Goal: Book appointment/travel/reservation

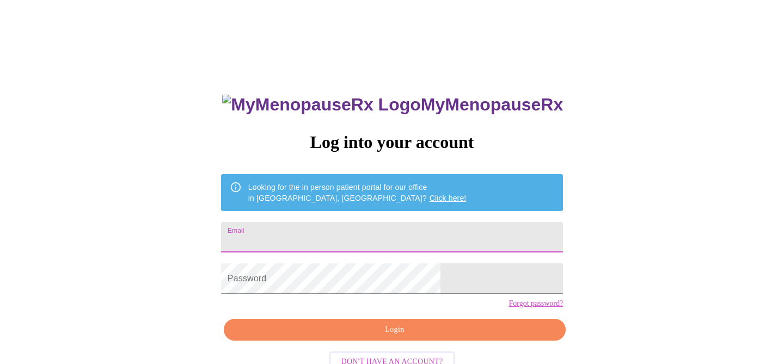
click at [338, 229] on input "Email" at bounding box center [392, 237] width 342 height 31
type input "[PERSON_NAME][EMAIL_ADDRESS][DOMAIN_NAME]"
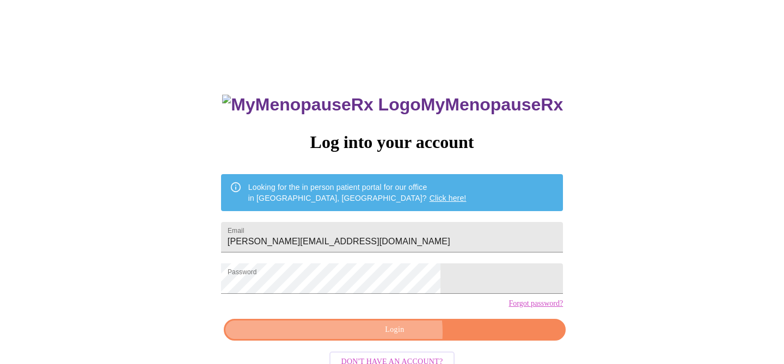
click at [393, 337] on span "Login" at bounding box center [394, 331] width 317 height 14
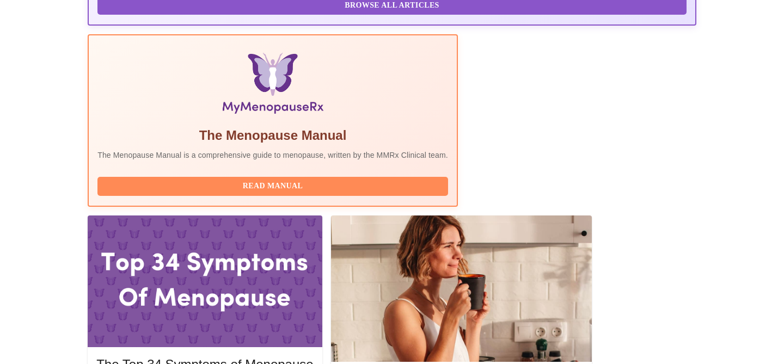
scroll to position [317, 0]
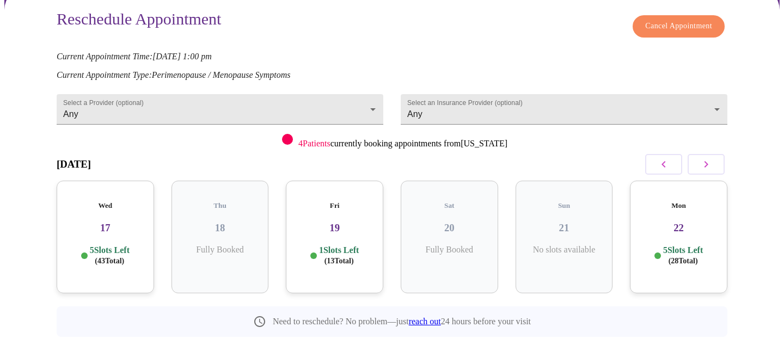
scroll to position [95, 0]
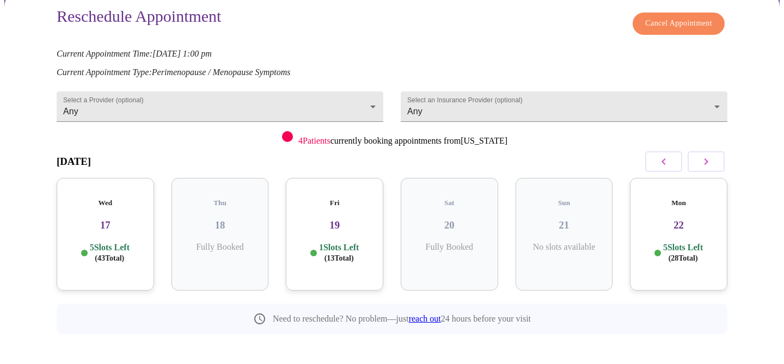
click at [337, 220] on h3 "19" at bounding box center [335, 226] width 80 height 12
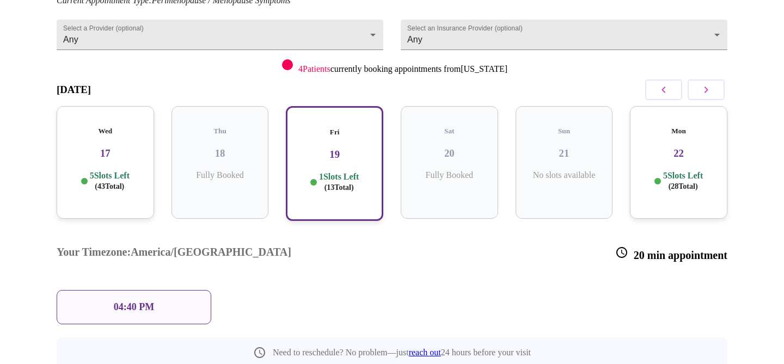
scroll to position [182, 0]
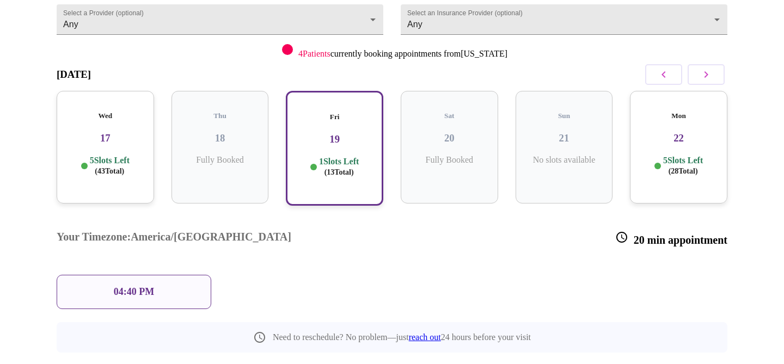
click at [102, 132] on h3 "17" at bounding box center [105, 138] width 80 height 12
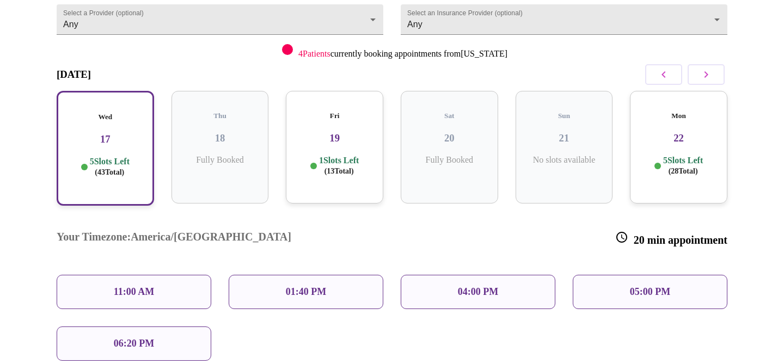
click at [151, 286] on p "11:00 AM" at bounding box center [134, 291] width 41 height 11
click at [126, 286] on p "11:00 AM" at bounding box center [134, 291] width 41 height 11
click at [119, 286] on p "11:00 AM" at bounding box center [134, 291] width 41 height 11
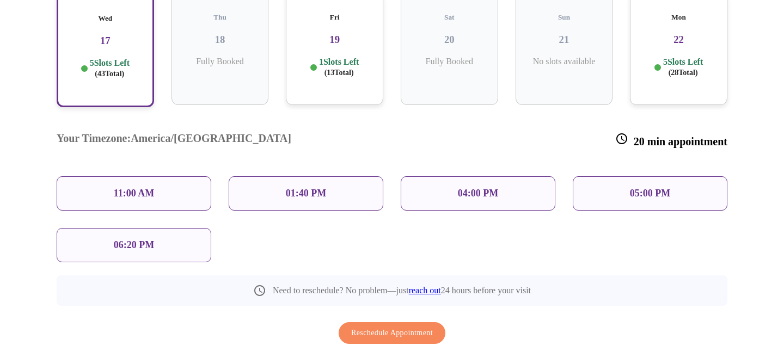
scroll to position [281, 0]
click at [167, 176] on div "11:00 AM" at bounding box center [134, 193] width 155 height 34
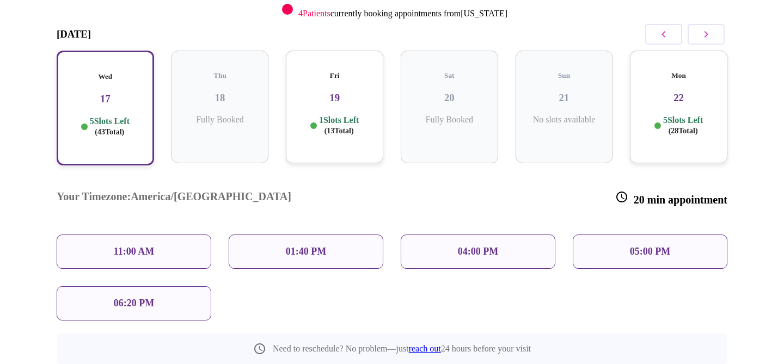
scroll to position [213, 0]
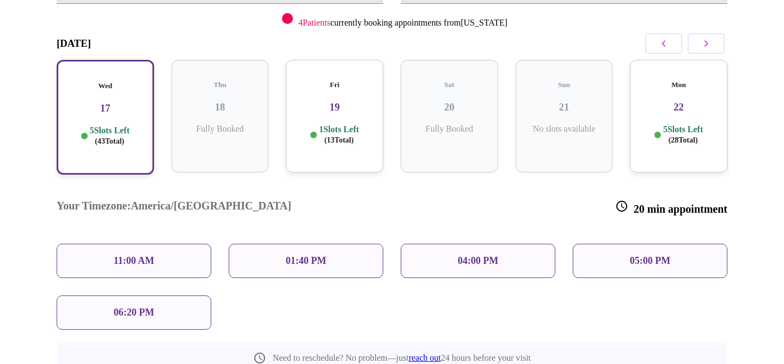
click at [125, 125] on p "5 Slots Left ( 43 Total)" at bounding box center [110, 135] width 40 height 21
click at [155, 255] on p "11:00 AM" at bounding box center [134, 260] width 41 height 11
click at [295, 244] on div "01:40 PM" at bounding box center [306, 261] width 155 height 34
click at [130, 244] on div "11:00 AM" at bounding box center [134, 261] width 155 height 34
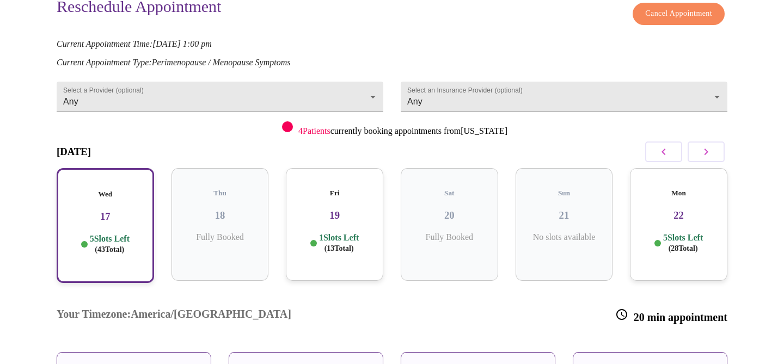
scroll to position [90, 0]
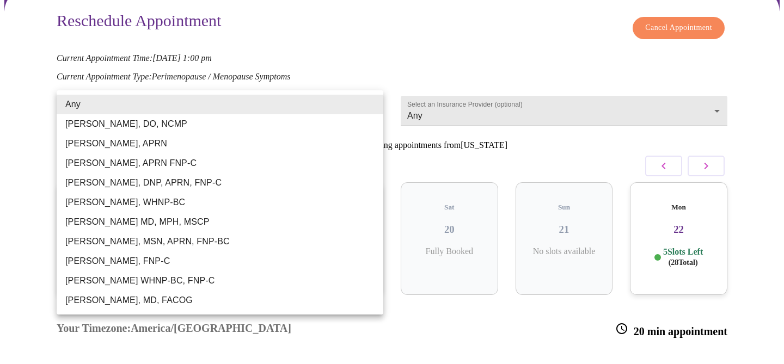
click at [368, 109] on body "MyMenopauseRx Appointments Messaging Labs 1 Uploads Medications Community Refer…" at bounding box center [392, 251] width 776 height 675
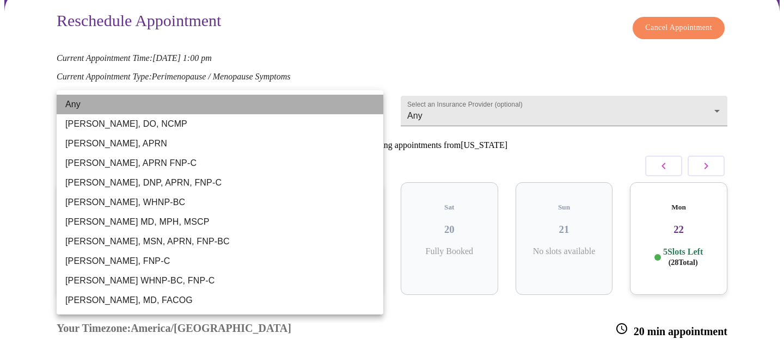
click at [315, 106] on li "Any" at bounding box center [220, 105] width 327 height 20
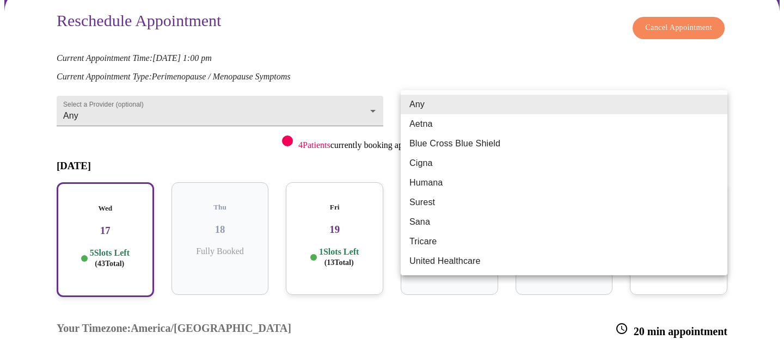
click at [707, 99] on body "MyMenopauseRx Appointments Messaging Labs 1 Uploads Medications Community Refer…" at bounding box center [392, 251] width 776 height 675
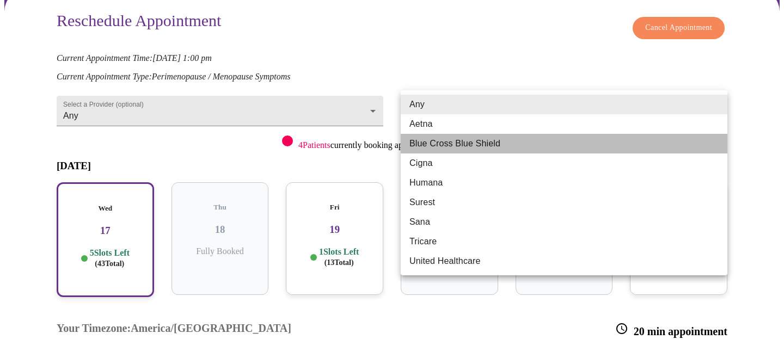
click at [566, 149] on li "Blue Cross Blue Shield" at bounding box center [564, 144] width 327 height 20
type input "Blue Cross Blue Shield"
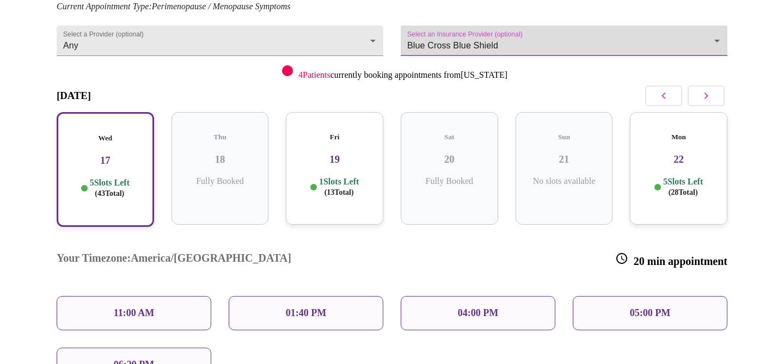
scroll to position [163, 0]
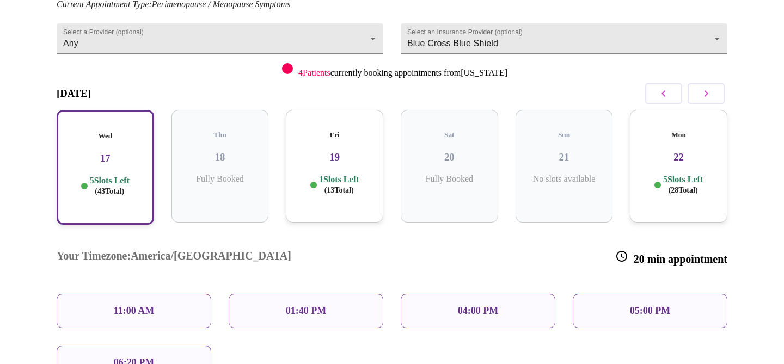
click at [126, 306] on p "11:00 AM" at bounding box center [134, 311] width 41 height 11
click at [92, 155] on div "Wed 17 5 Slots Left ( 43 Total)" at bounding box center [105, 167] width 97 height 115
click at [704, 92] on icon "button" at bounding box center [706, 93] width 13 height 13
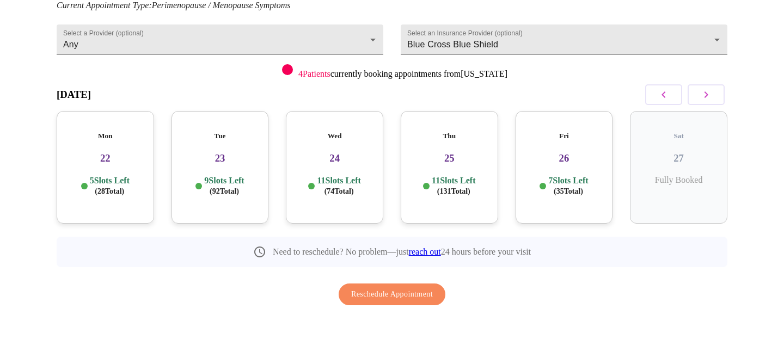
click at [666, 88] on div "Reschedule Appointment Cancel Appointment Current Appointment Time: Sep 18, 202…" at bounding box center [392, 125] width 671 height 371
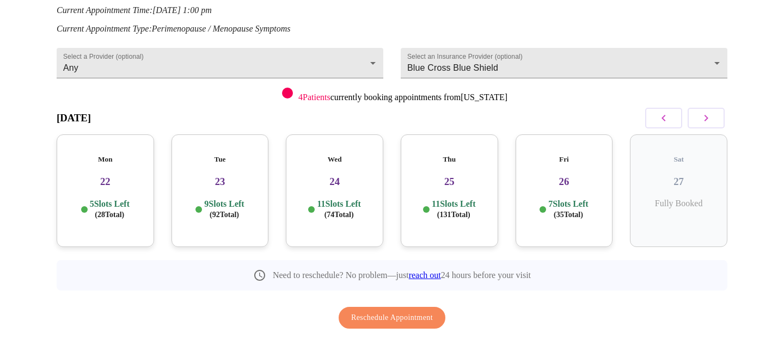
click at [336, 176] on h3 "24" at bounding box center [335, 182] width 80 height 12
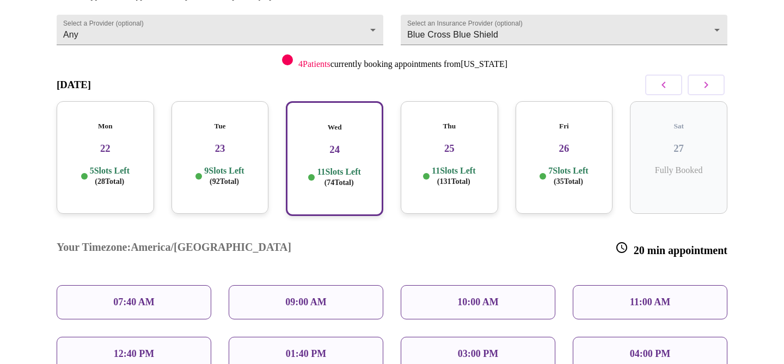
scroll to position [183, 0]
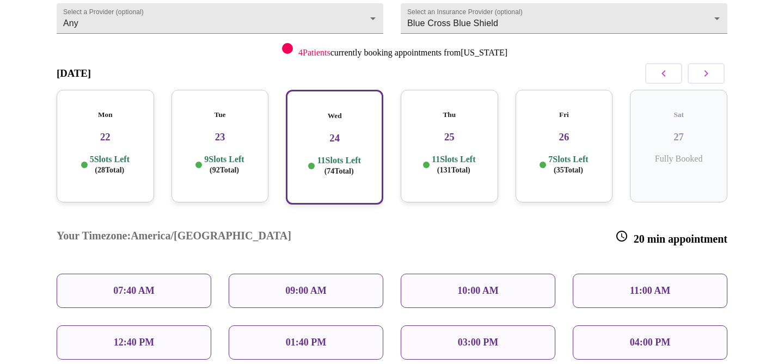
click at [164, 326] on div "12:40 PM" at bounding box center [134, 343] width 155 height 34
click at [154, 337] on p "12:40 PM" at bounding box center [134, 342] width 40 height 11
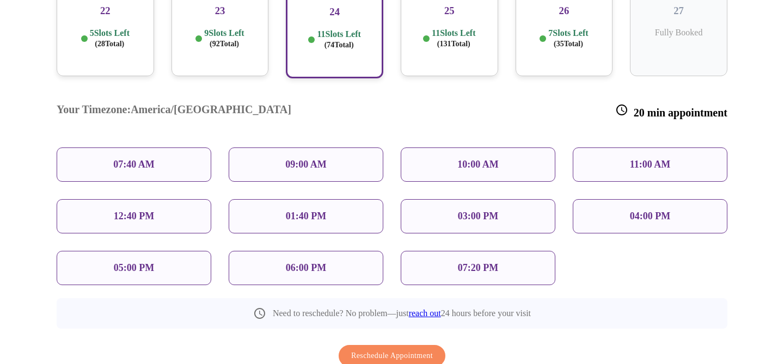
scroll to position [308, 0]
click at [417, 341] on div "Reschedule Appointment" at bounding box center [392, 357] width 671 height 33
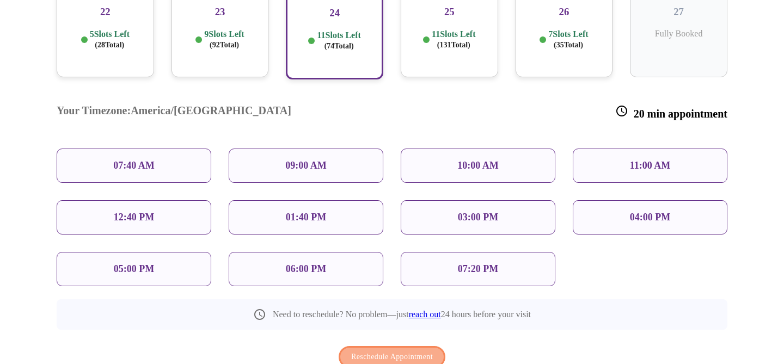
click at [399, 351] on span "Reschedule Appointment" at bounding box center [392, 358] width 82 height 14
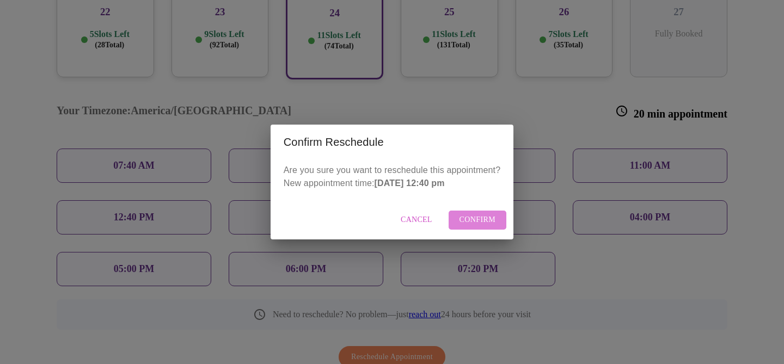
click at [485, 218] on span "Confirm" at bounding box center [478, 221] width 36 height 14
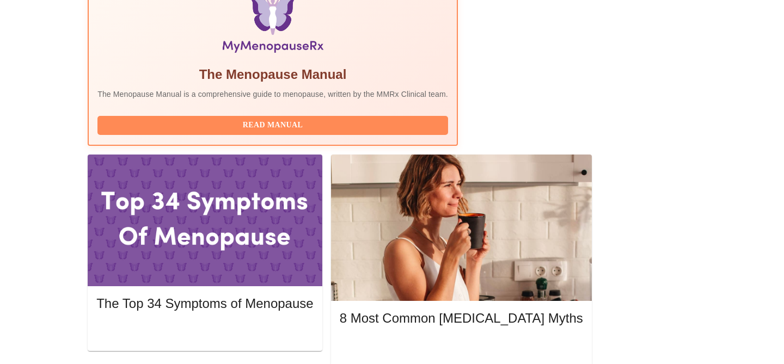
scroll to position [378, 0]
